Goal: Check status

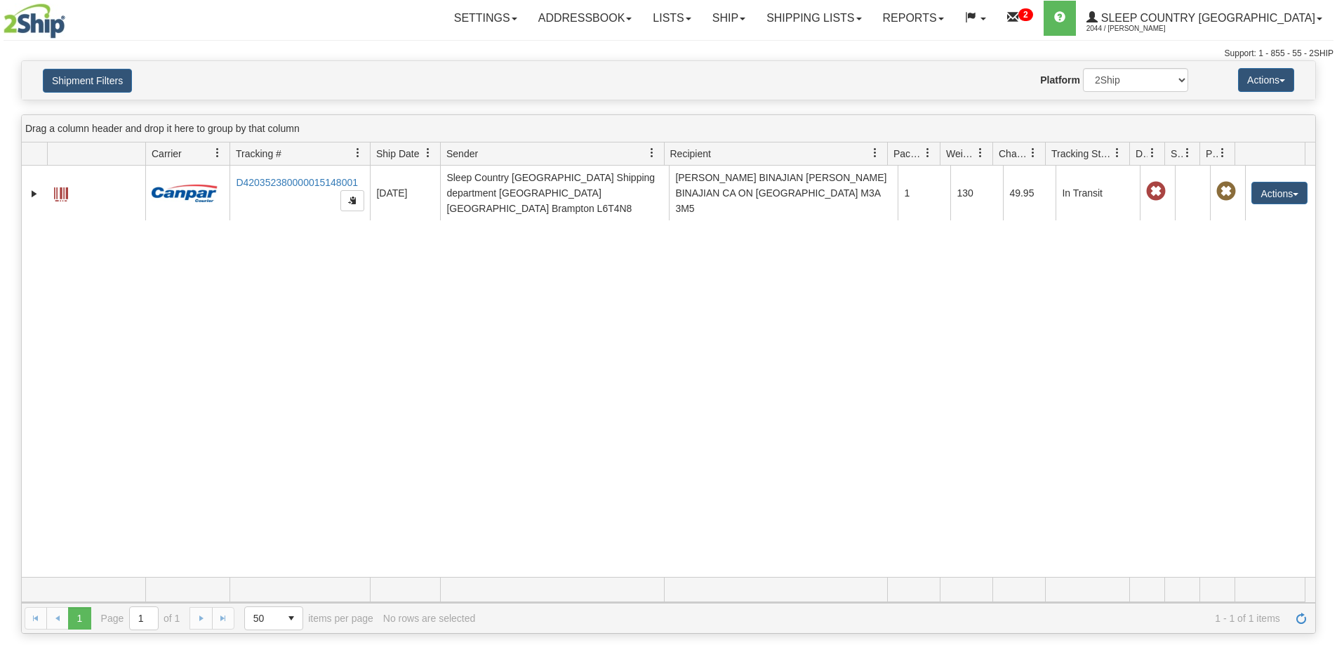
click at [72, 81] on button "Shipment Filters" at bounding box center [87, 81] width 89 height 24
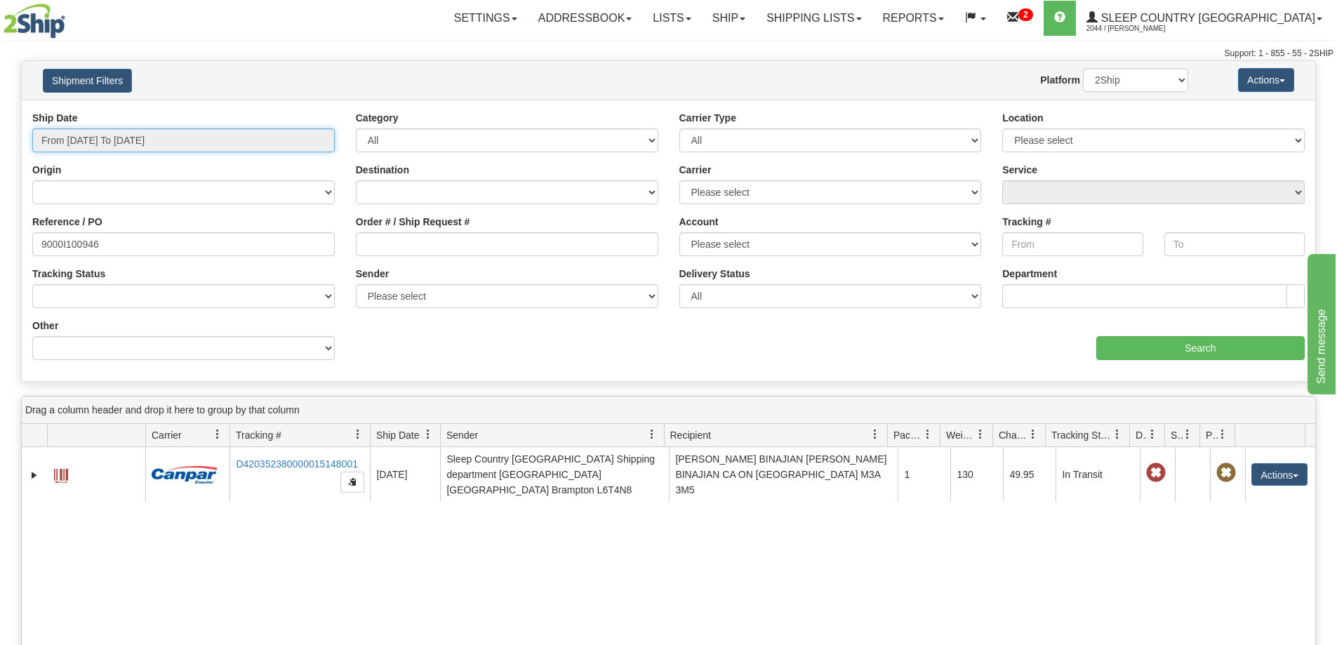
click at [185, 145] on input "From [DATE] To [DATE]" at bounding box center [183, 140] width 302 height 24
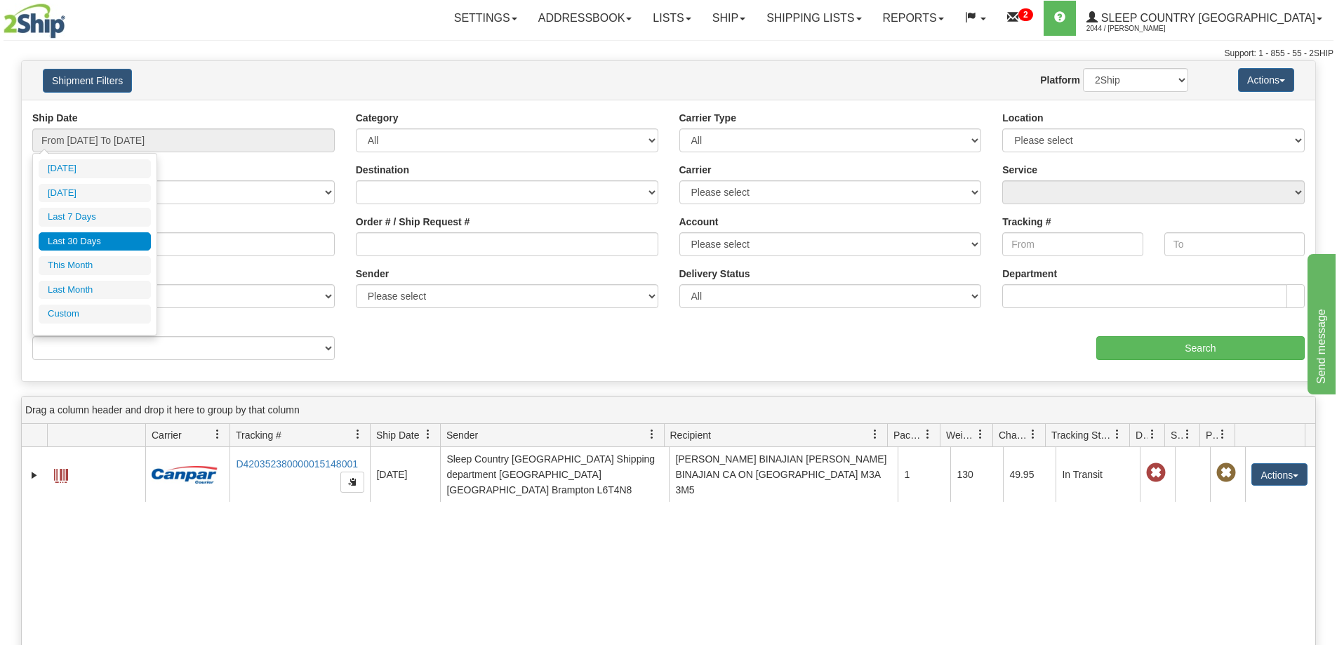
click at [92, 249] on li "Last 30 Days" at bounding box center [95, 241] width 112 height 19
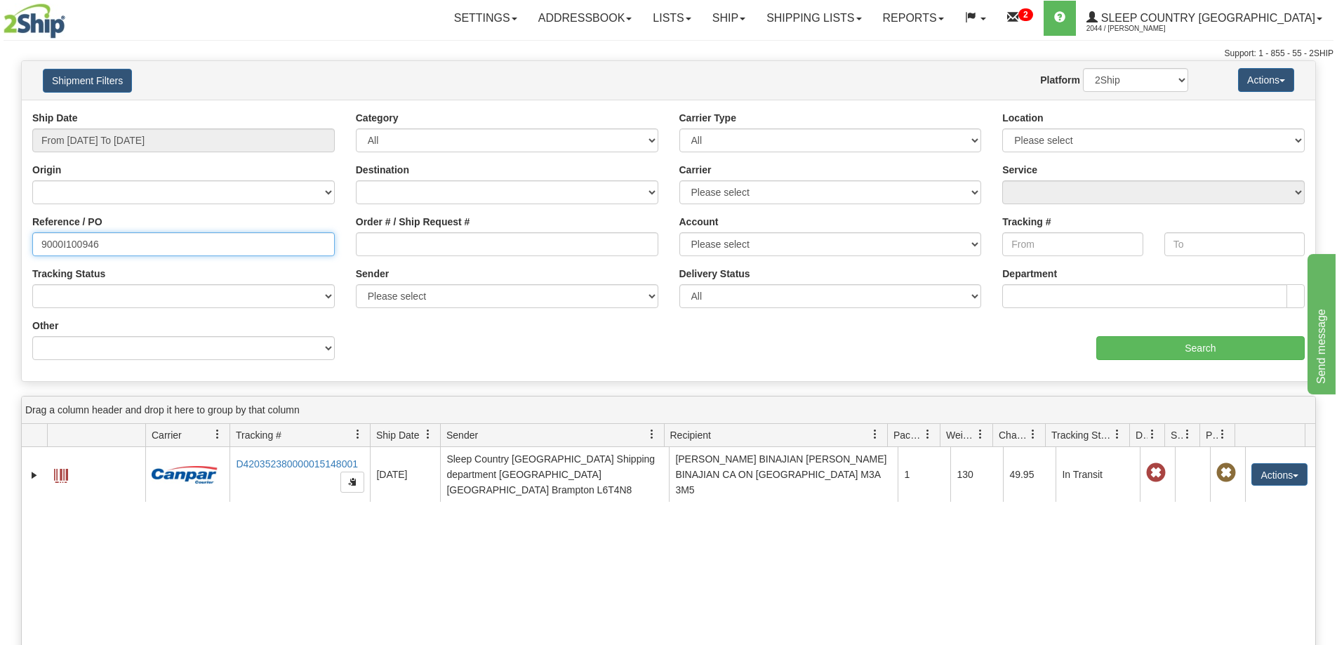
drag, startPoint x: 153, startPoint y: 250, endPoint x: 36, endPoint y: 247, distance: 117.2
click at [36, 247] on input "9000I100946" at bounding box center [183, 244] width 302 height 24
paste input "090222"
type input "9000I090222"
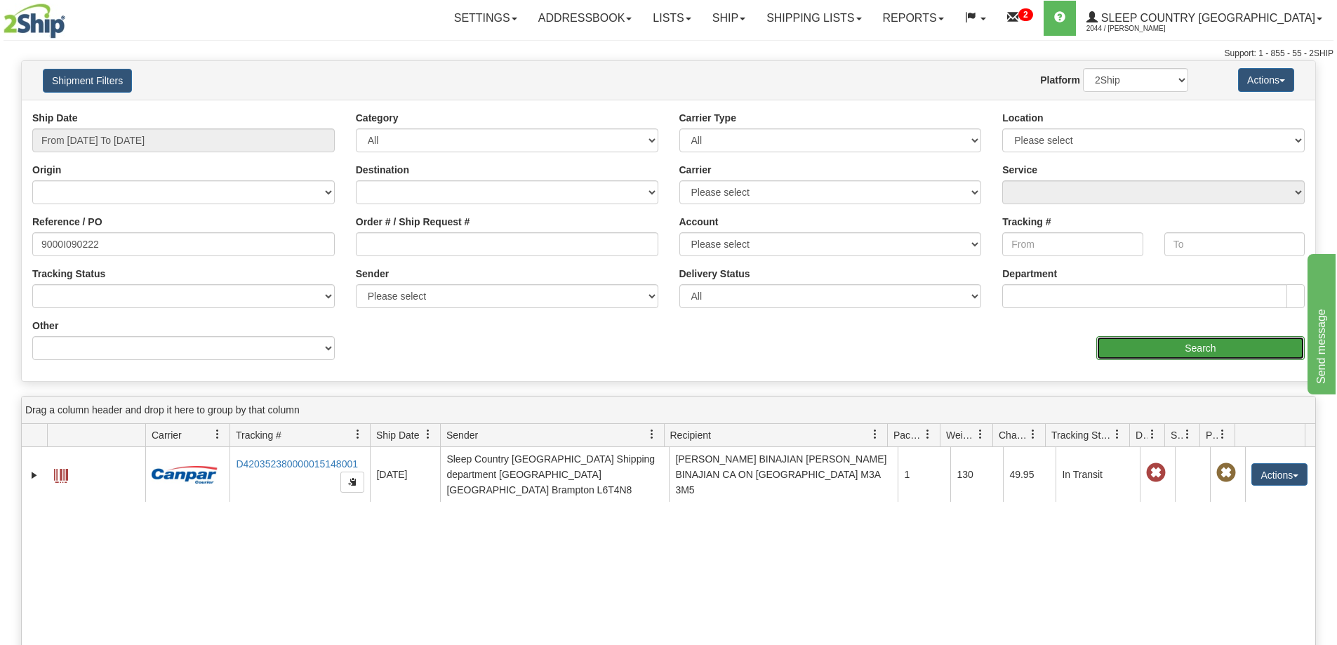
click at [1216, 345] on input "Search" at bounding box center [1200, 348] width 208 height 24
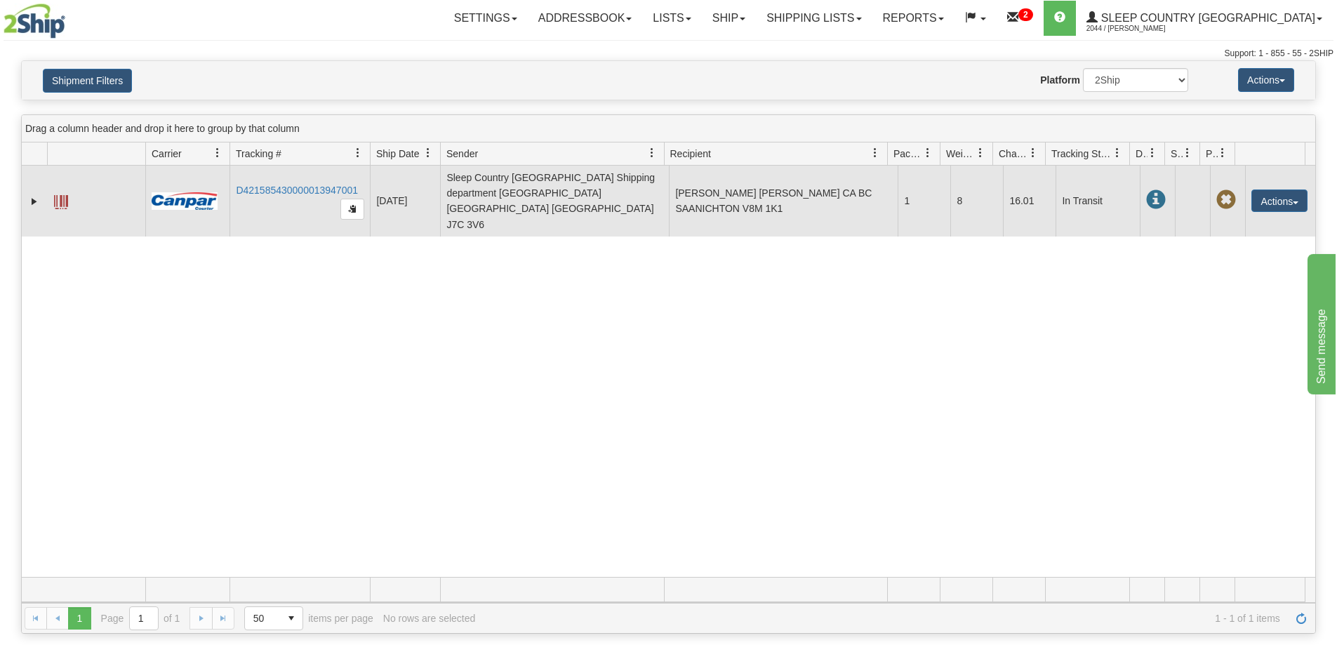
click at [274, 170] on td "D421585430000013947001" at bounding box center [299, 201] width 140 height 71
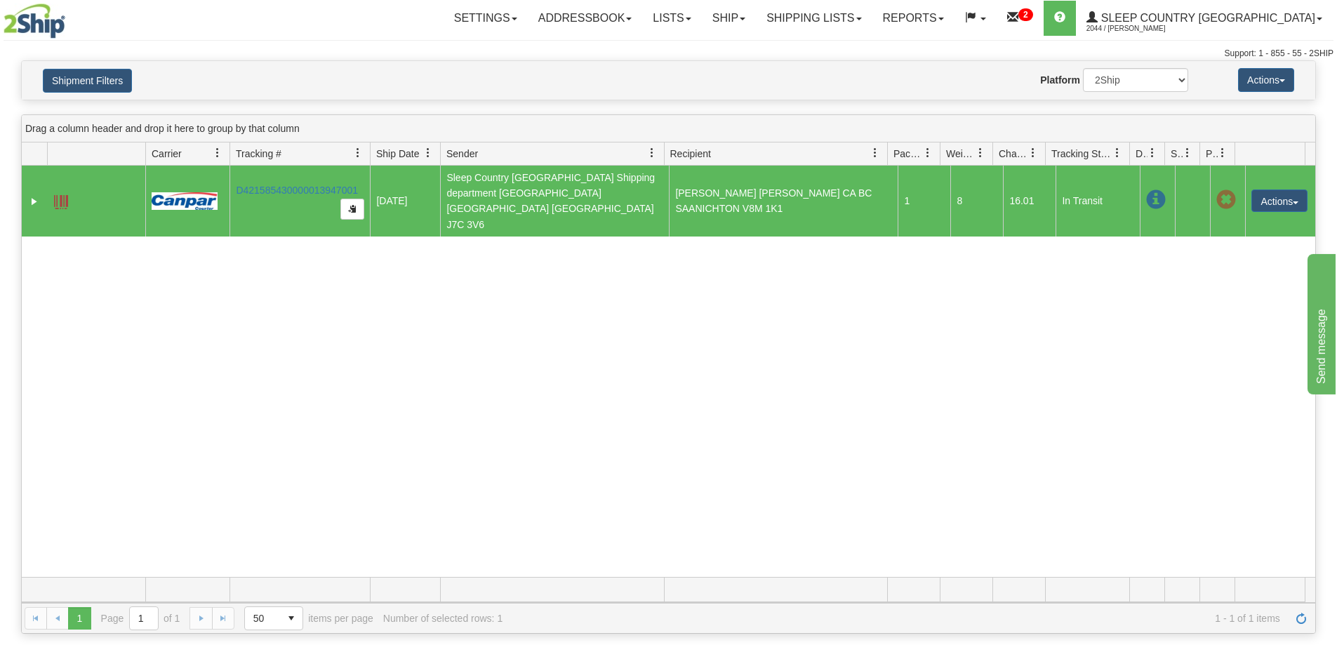
click at [271, 184] on td "D421585430000013947001" at bounding box center [299, 201] width 140 height 71
click at [276, 185] on link "D421585430000013947001" at bounding box center [297, 190] width 122 height 11
